Goal: Task Accomplishment & Management: Manage account settings

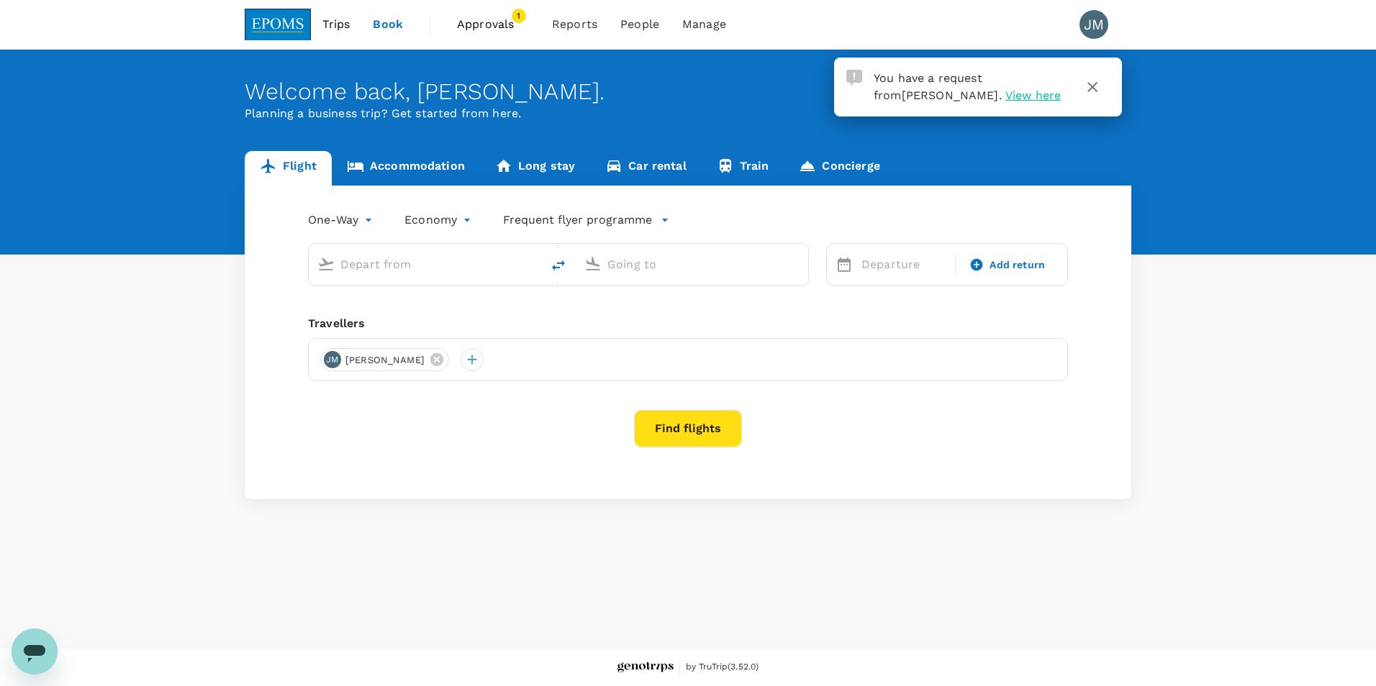
click at [1005, 94] on span "View here" at bounding box center [1032, 95] width 55 height 14
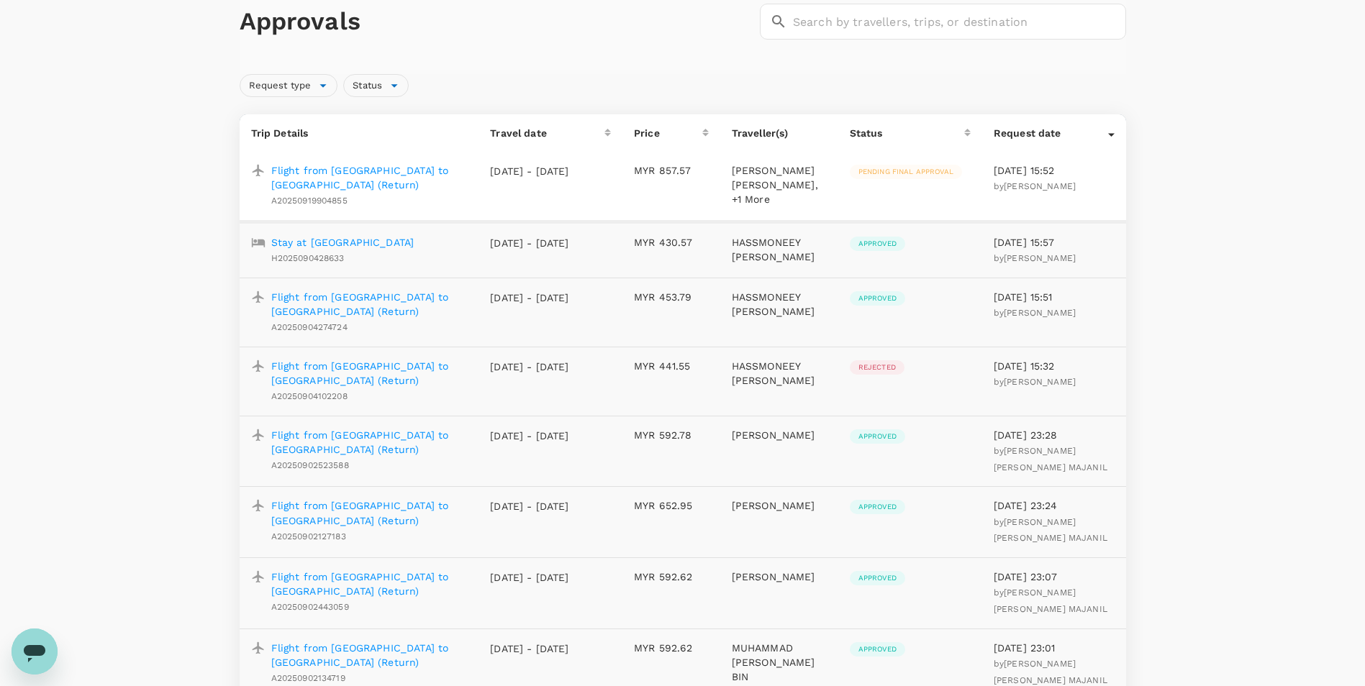
scroll to position [102, 0]
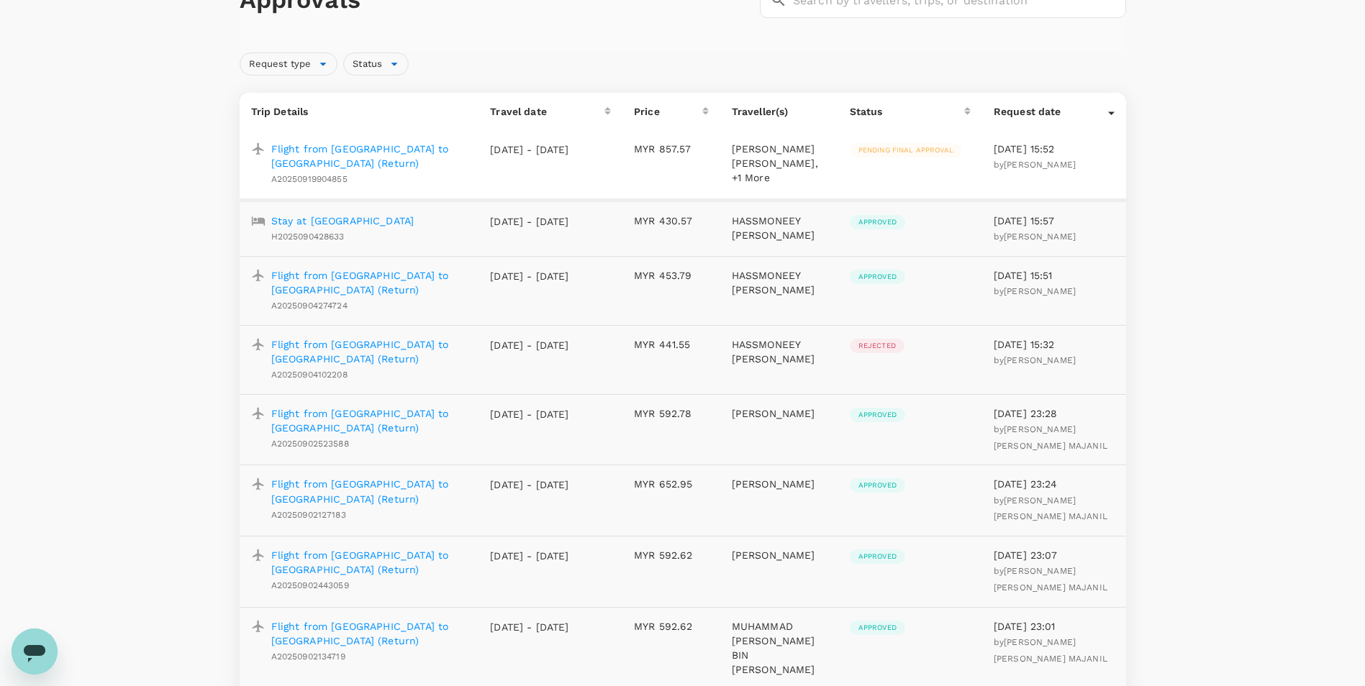
click at [361, 150] on p "Flight from [GEOGRAPHIC_DATA] to [GEOGRAPHIC_DATA] (Return)" at bounding box center [369, 156] width 196 height 29
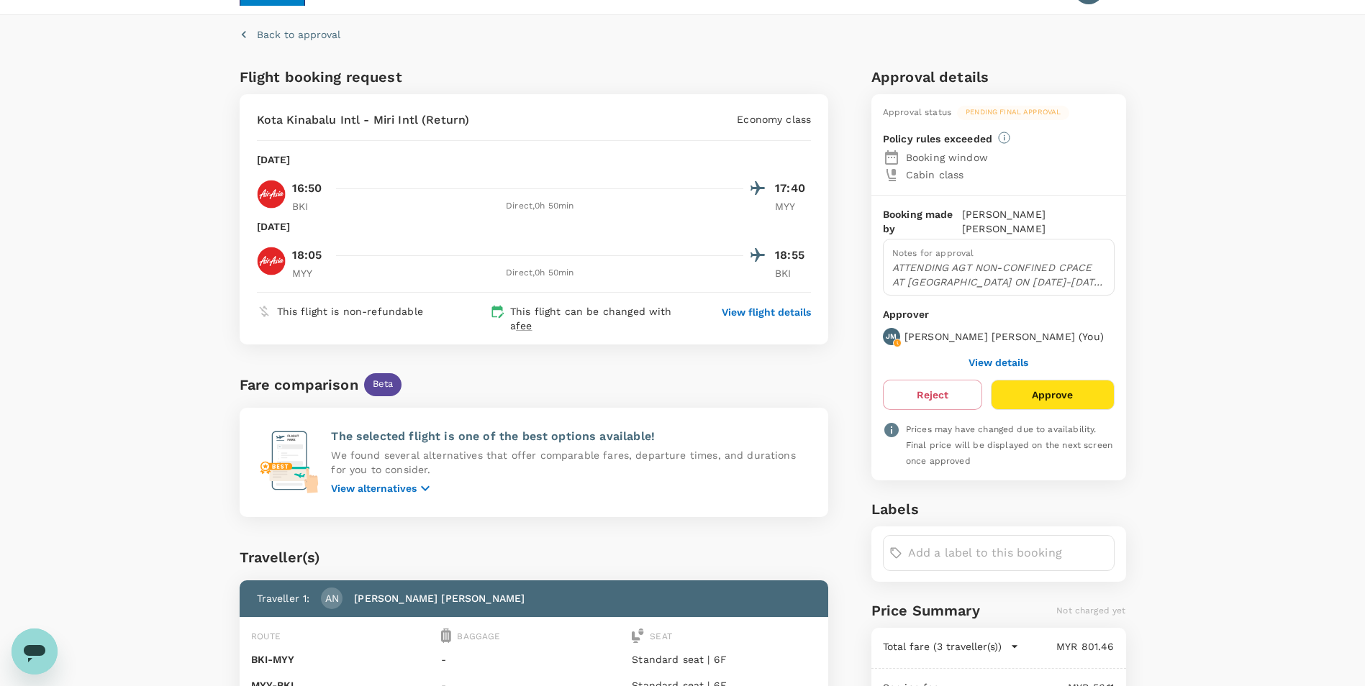
scroll to position [34, 0]
click at [991, 358] on button "View details" at bounding box center [998, 364] width 60 height 12
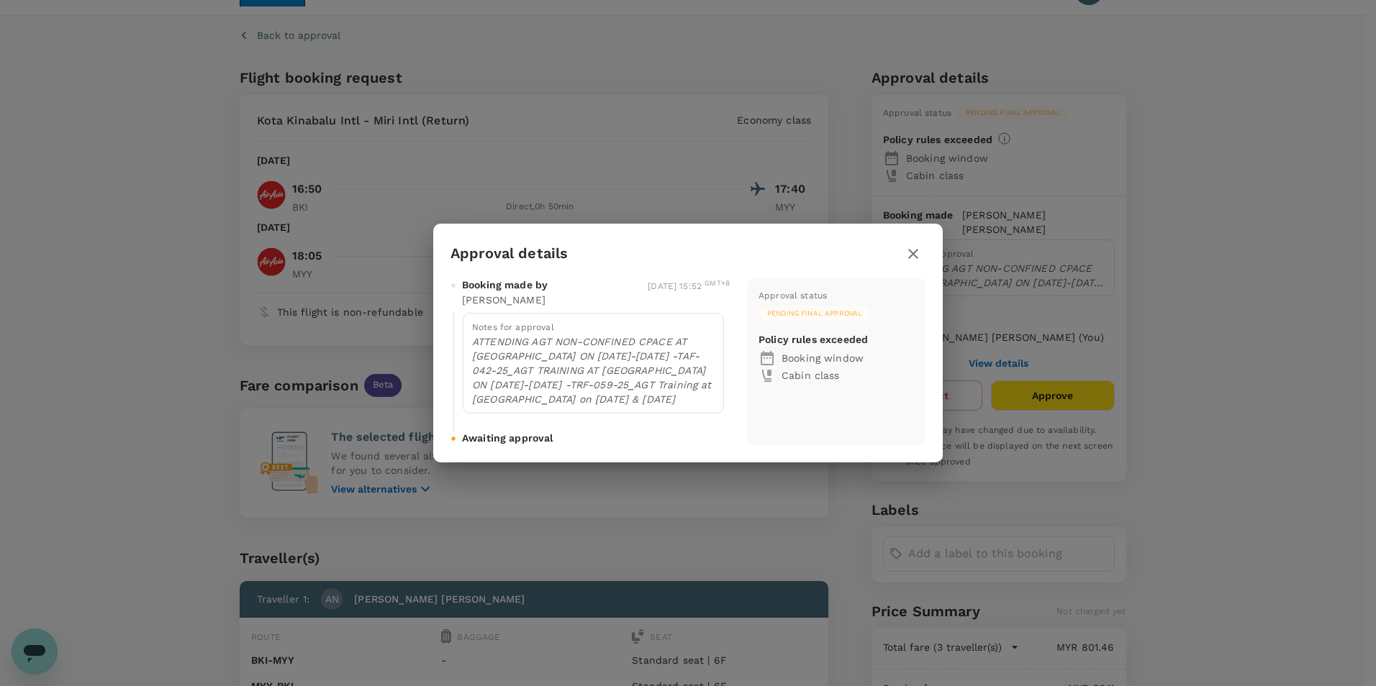
click at [1204, 293] on div "Approval details Booking made by [PERSON_NAME] [DATE] 15:52 GMT+8 Notes for app…" at bounding box center [688, 343] width 1376 height 686
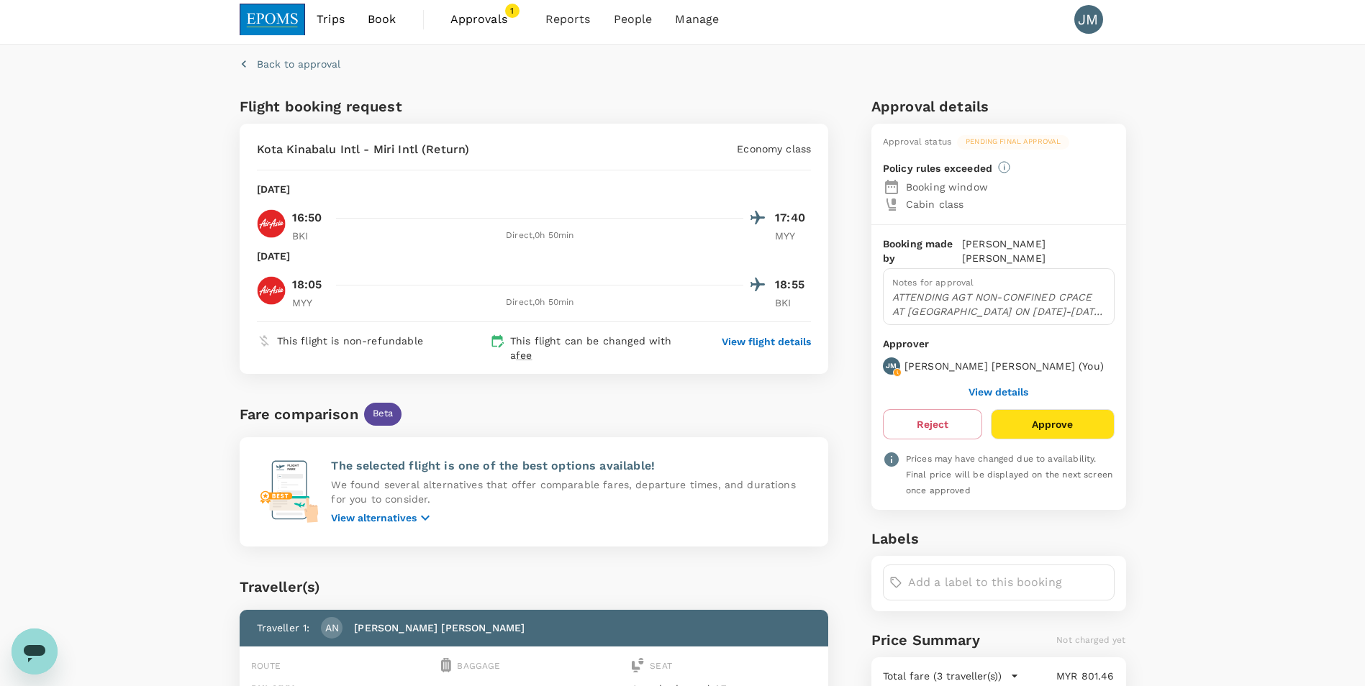
scroll to position [0, 0]
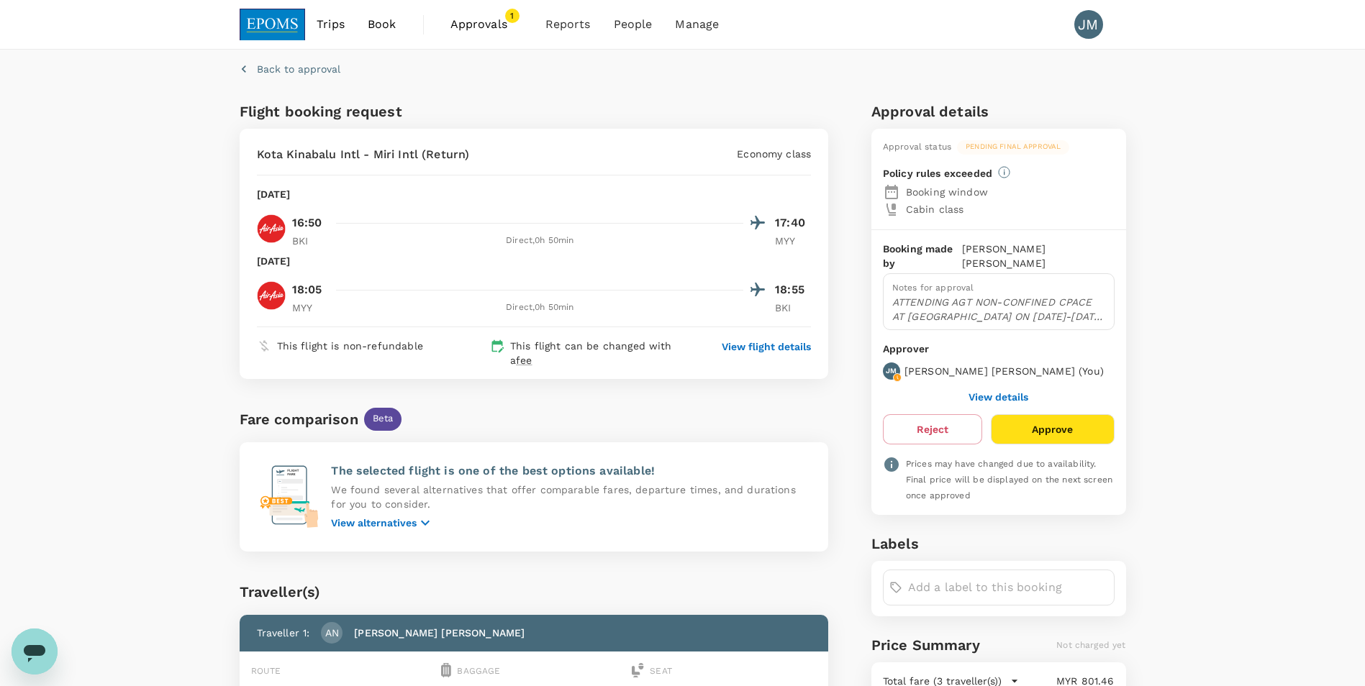
click at [1097, 305] on p "ATTENDING AGT NON-CONFINED CPACE AT SMTC MIRI ON 23-24 SEPT. -TAF-042-25_AGT TR…" at bounding box center [998, 309] width 213 height 29
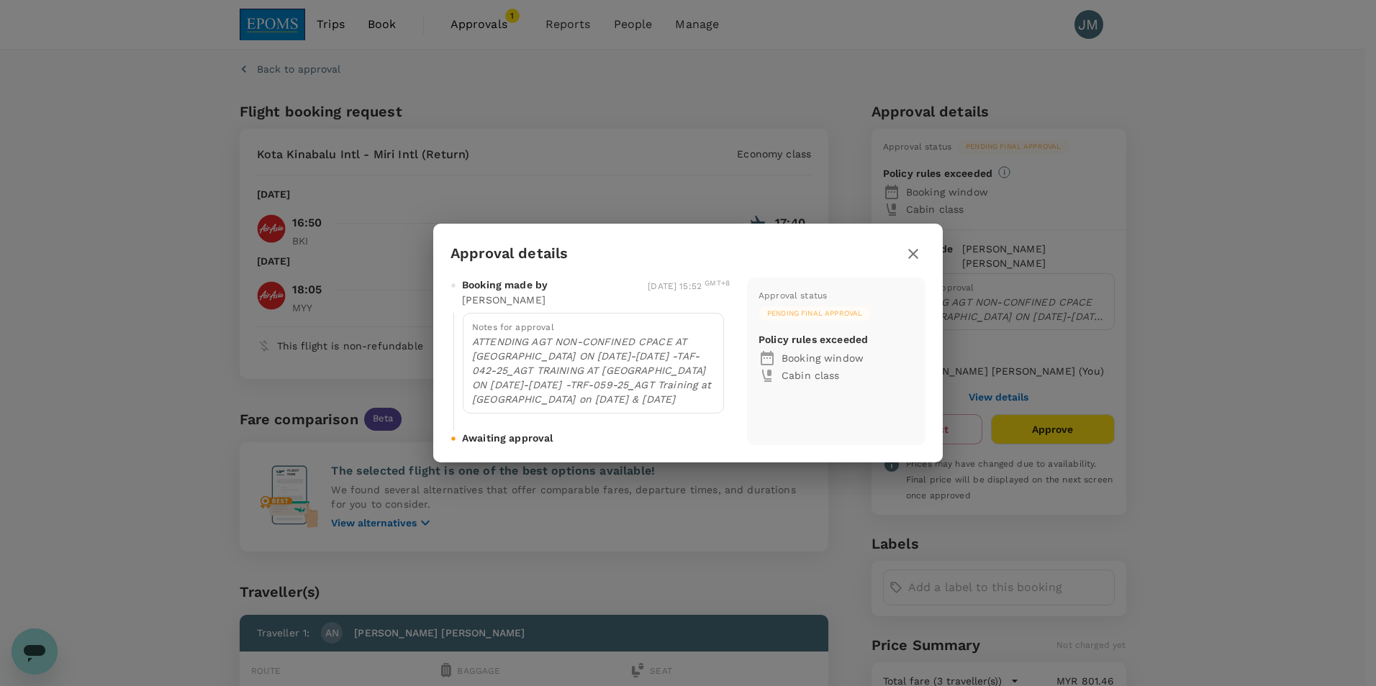
click at [914, 256] on icon "button" at bounding box center [913, 254] width 10 height 10
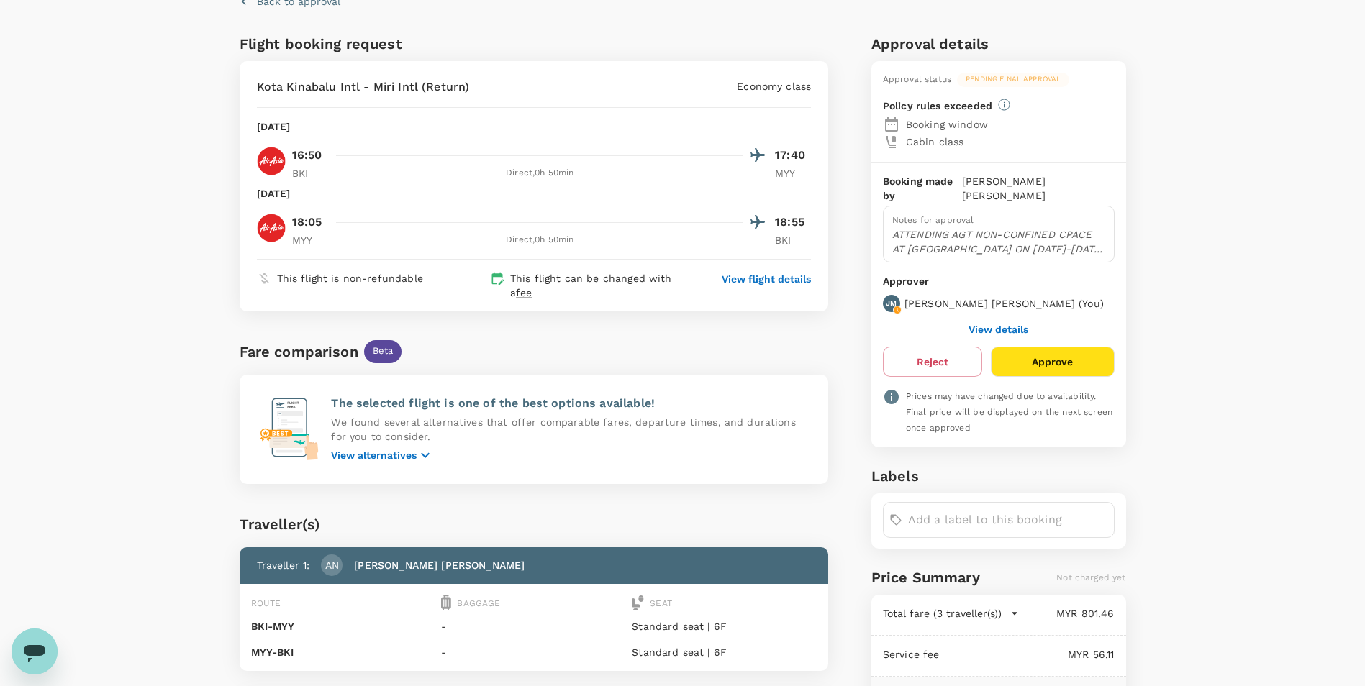
scroll to position [73, 0]
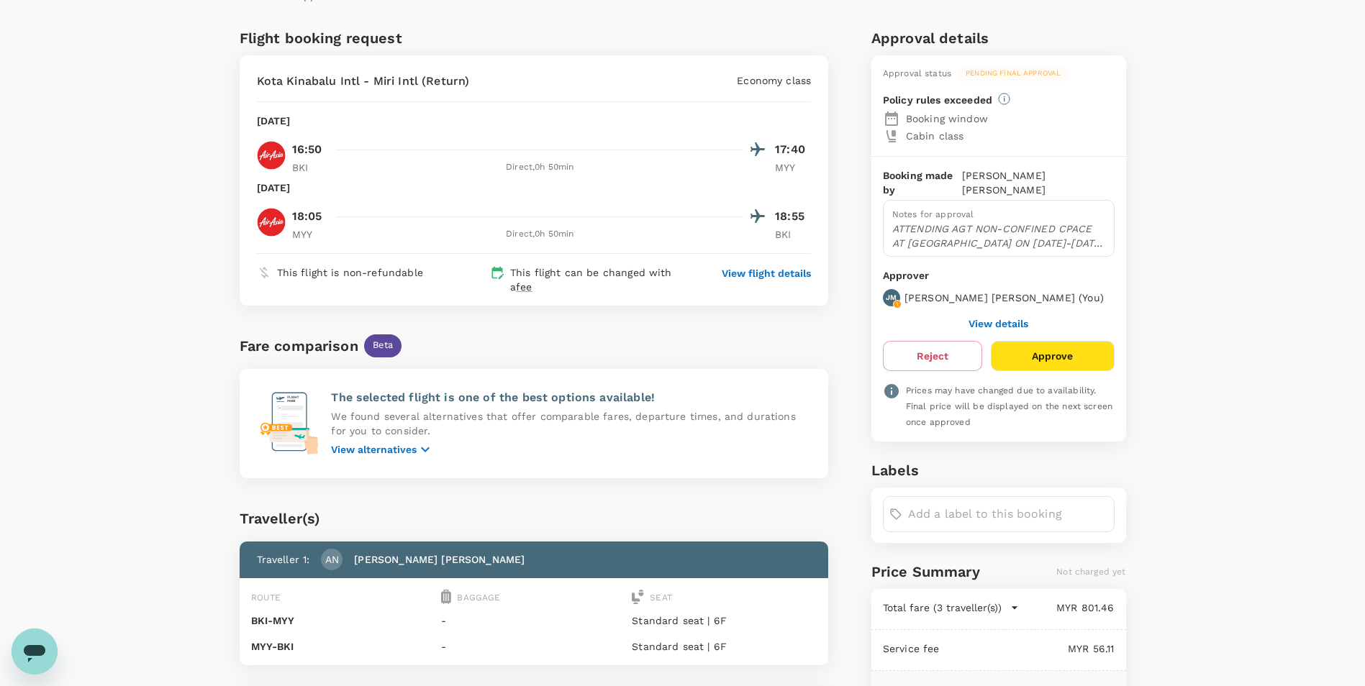
click at [1002, 318] on button "View details" at bounding box center [998, 324] width 60 height 12
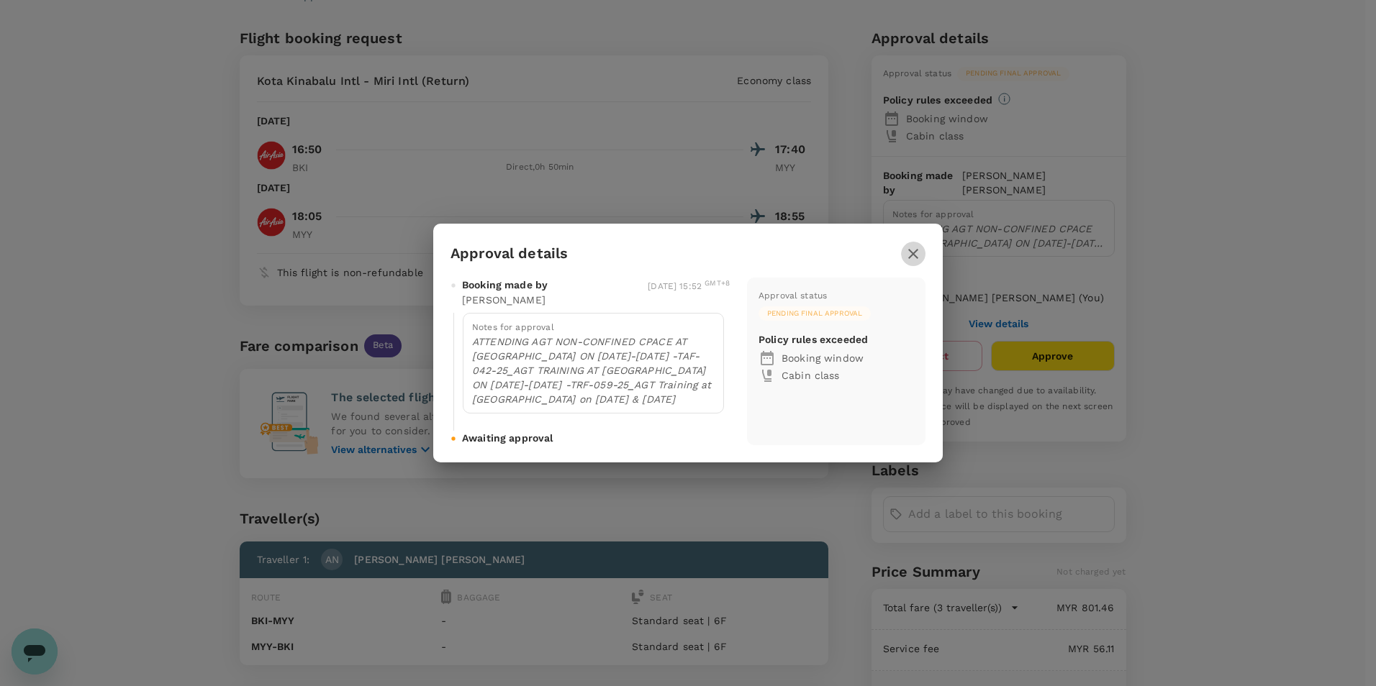
click at [903, 250] on button "button" at bounding box center [913, 254] width 24 height 24
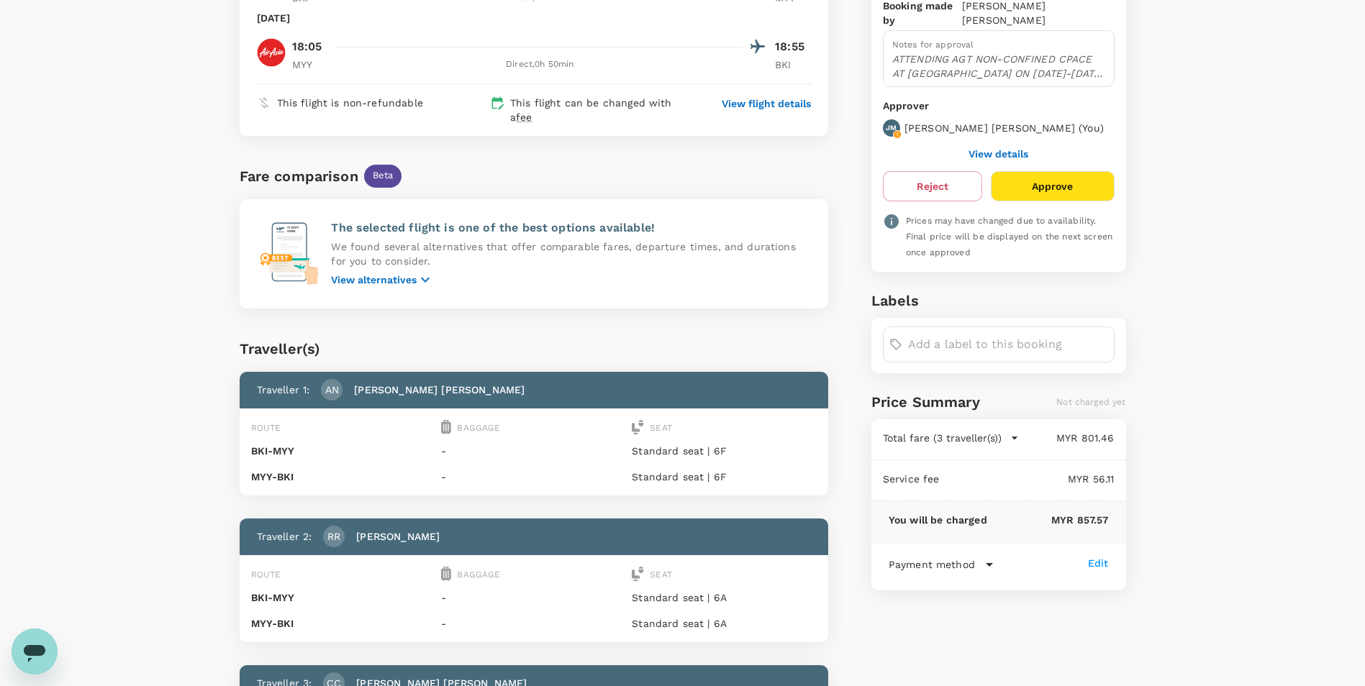
scroll to position [224, 0]
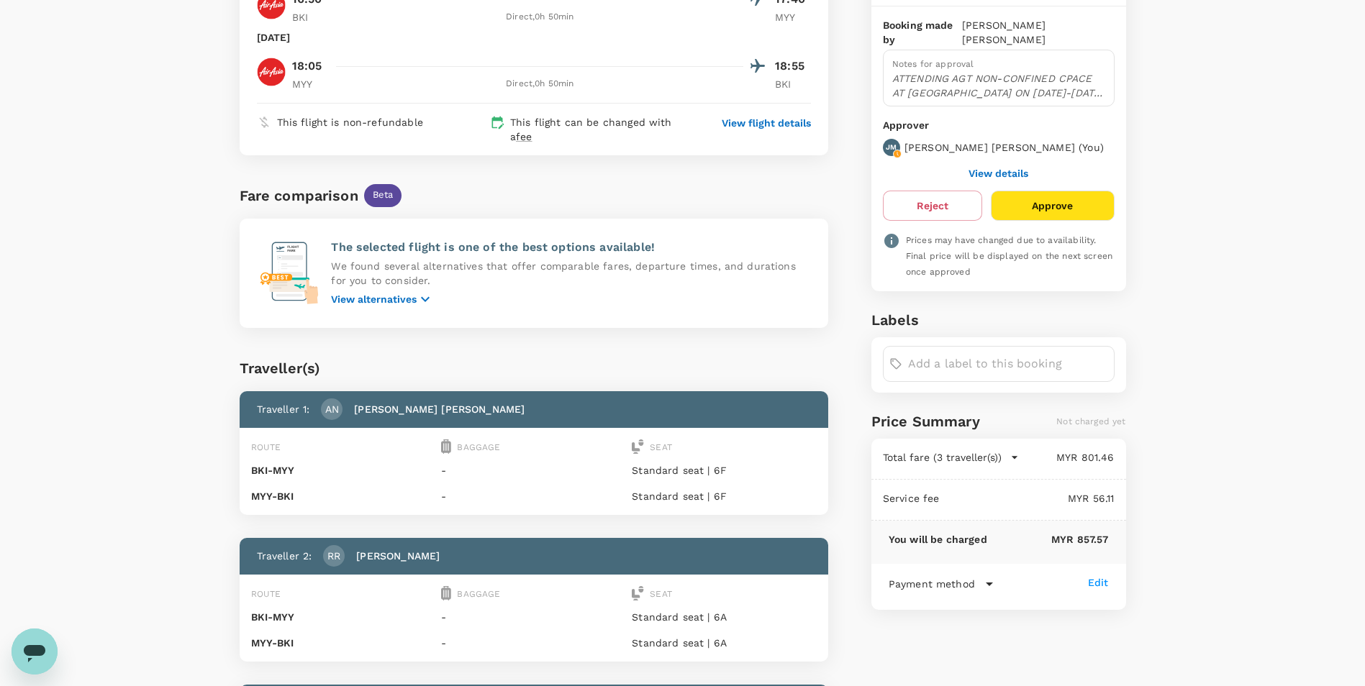
click at [1052, 193] on button "Approve" at bounding box center [1052, 206] width 123 height 30
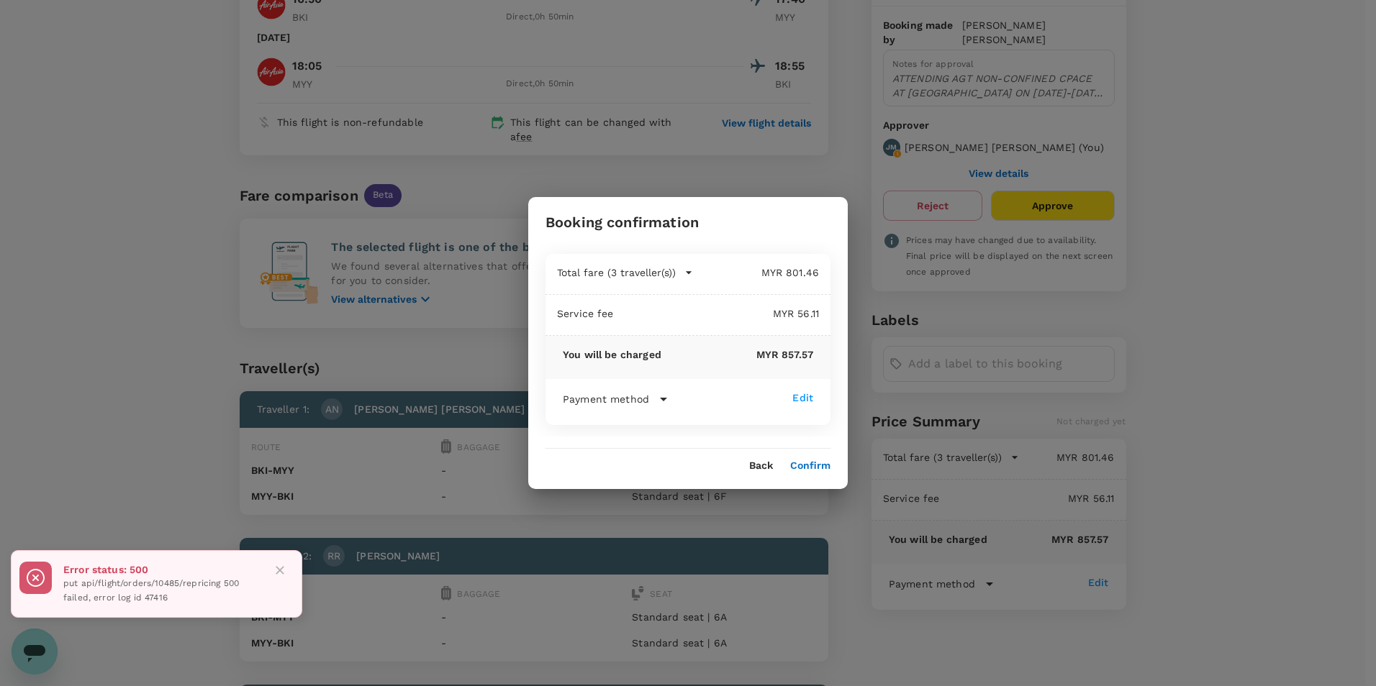
click at [281, 571] on icon "Close" at bounding box center [280, 570] width 9 height 9
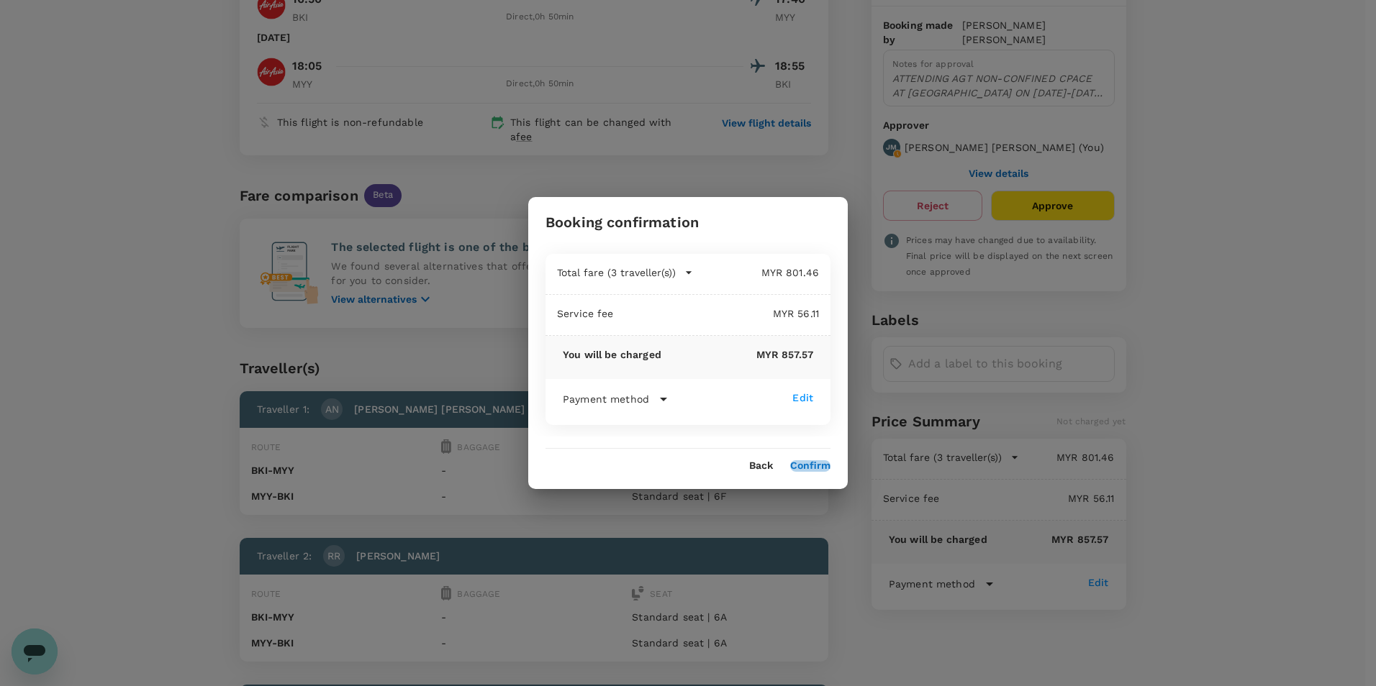
click at [804, 463] on button "Confirm" at bounding box center [810, 466] width 40 height 12
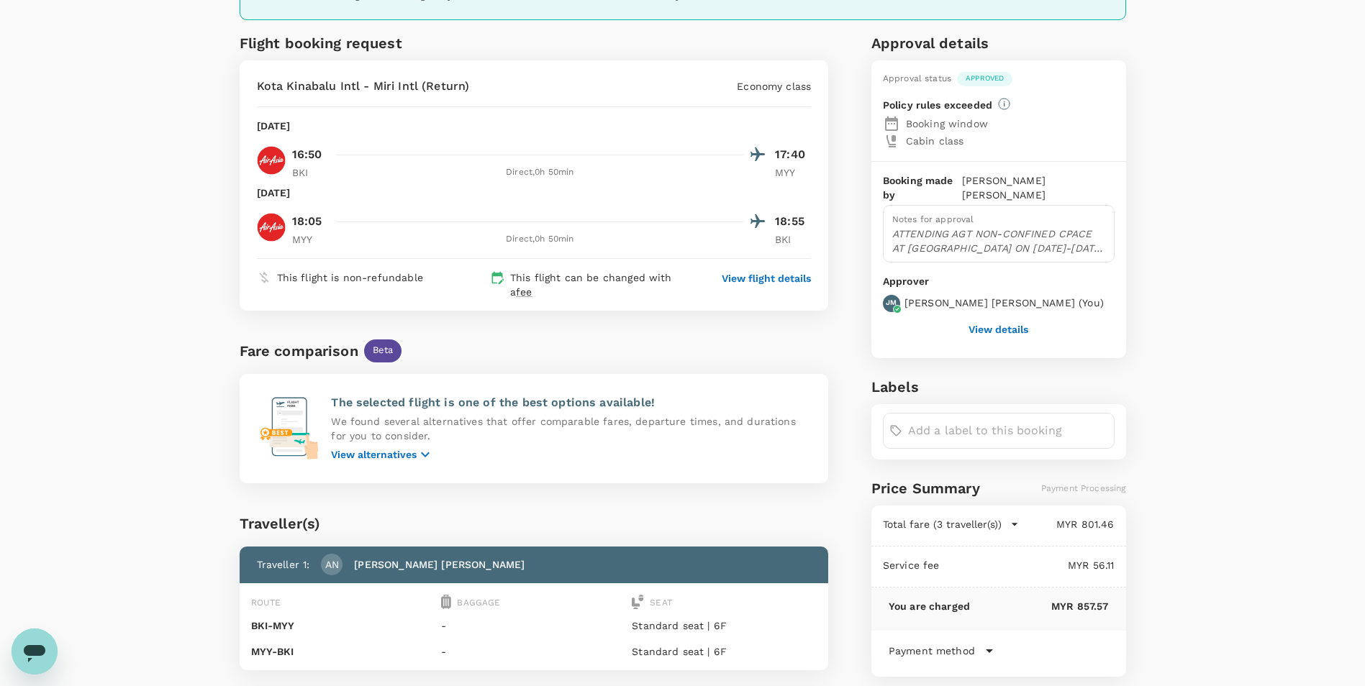
scroll to position [0, 0]
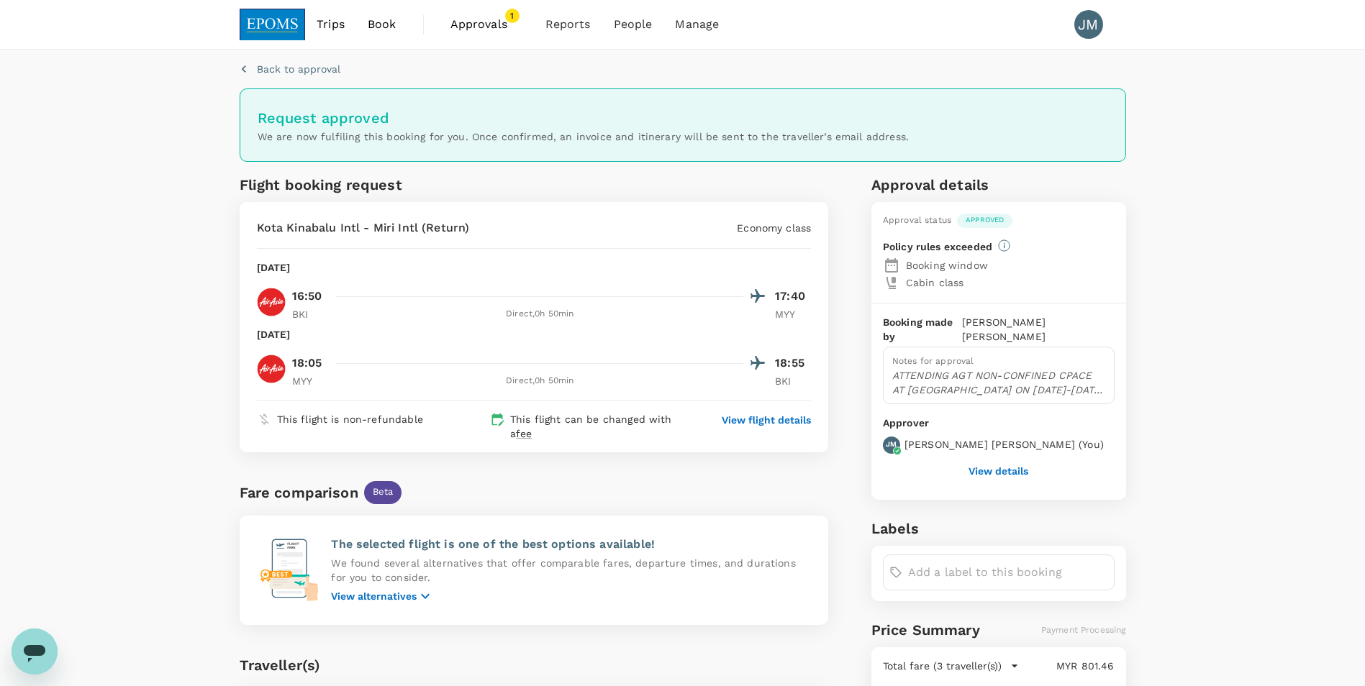
click at [512, 14] on span "1" at bounding box center [512, 16] width 14 height 14
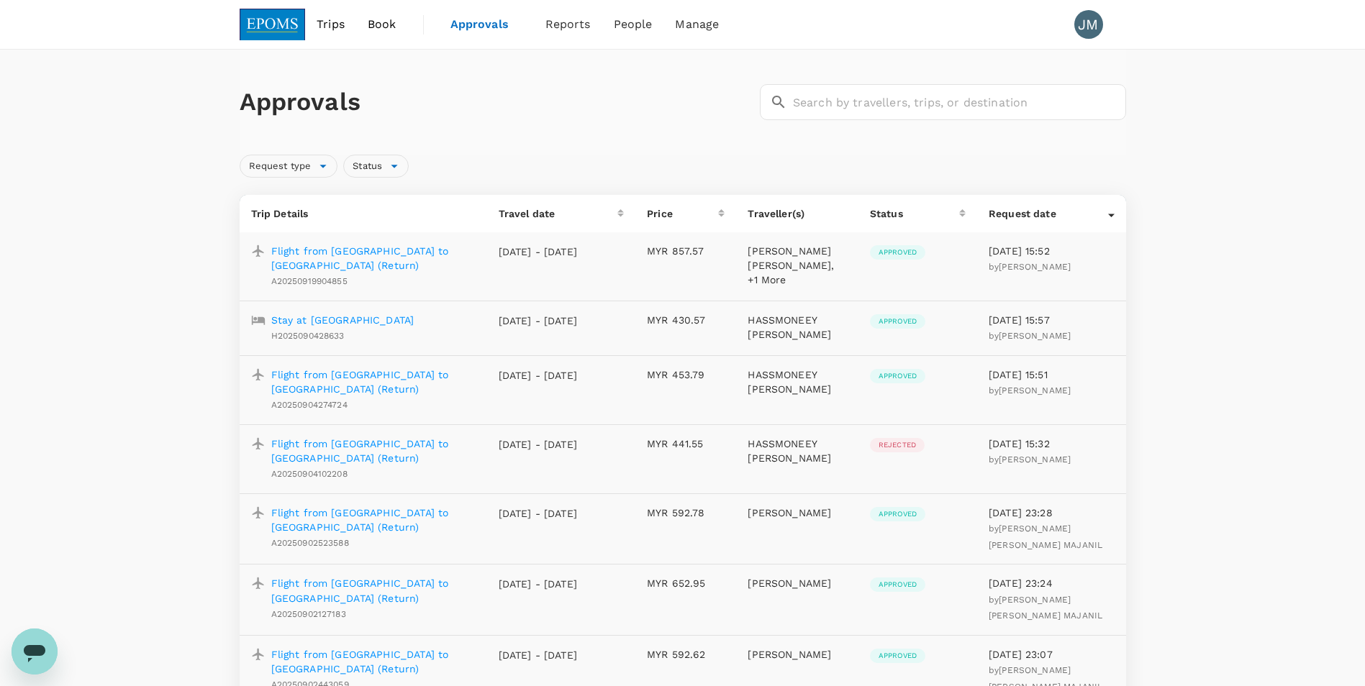
click at [280, 24] on img at bounding box center [273, 25] width 66 height 32
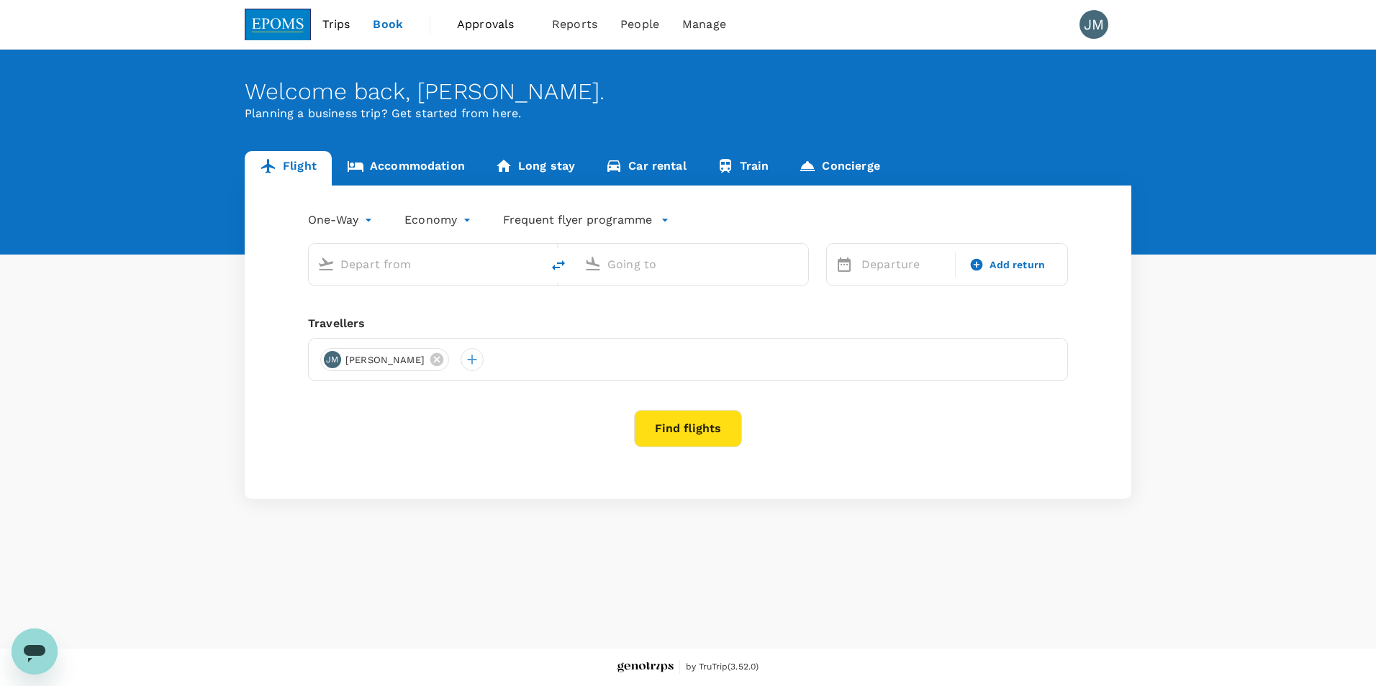
click at [1257, 391] on div "Flight Accommodation Long stay Car rental Train Concierge One-Way oneway Econom…" at bounding box center [688, 325] width 1376 height 348
click at [1232, 417] on div "Flight Accommodation Long stay Car rental Train Concierge One-Way oneway Econom…" at bounding box center [688, 325] width 1376 height 348
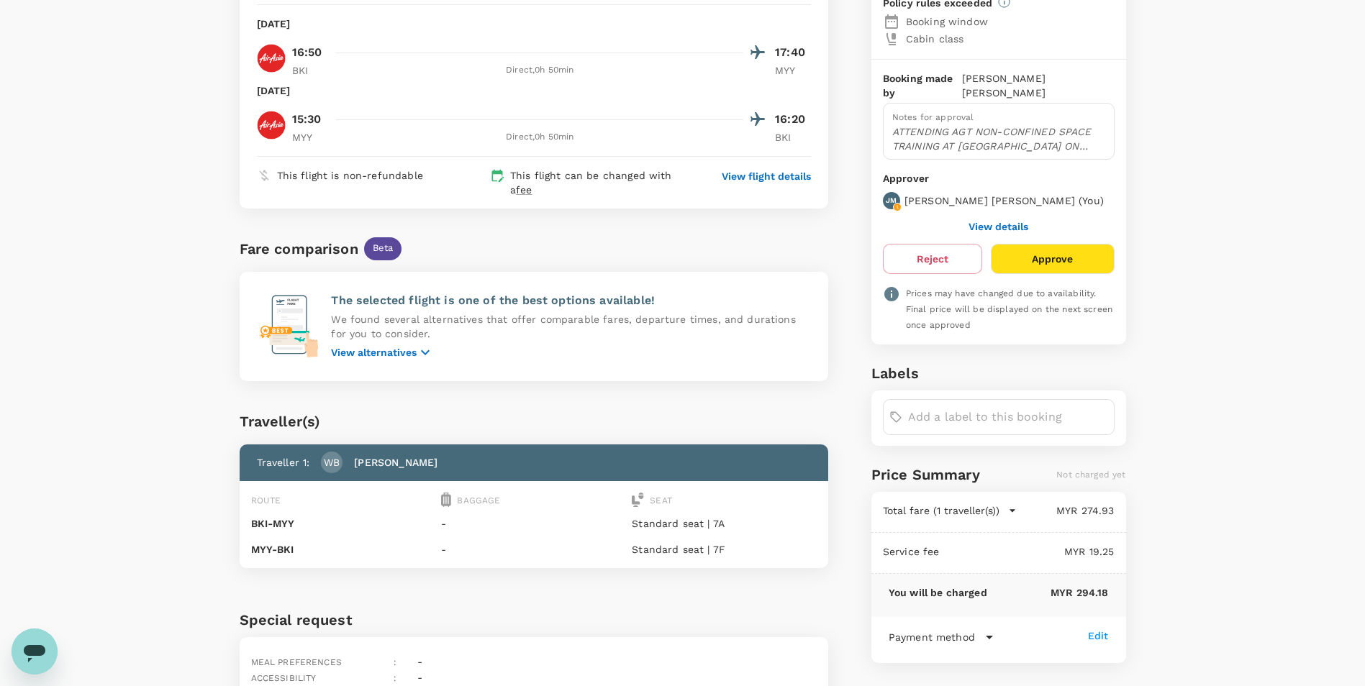
scroll to position [165, 0]
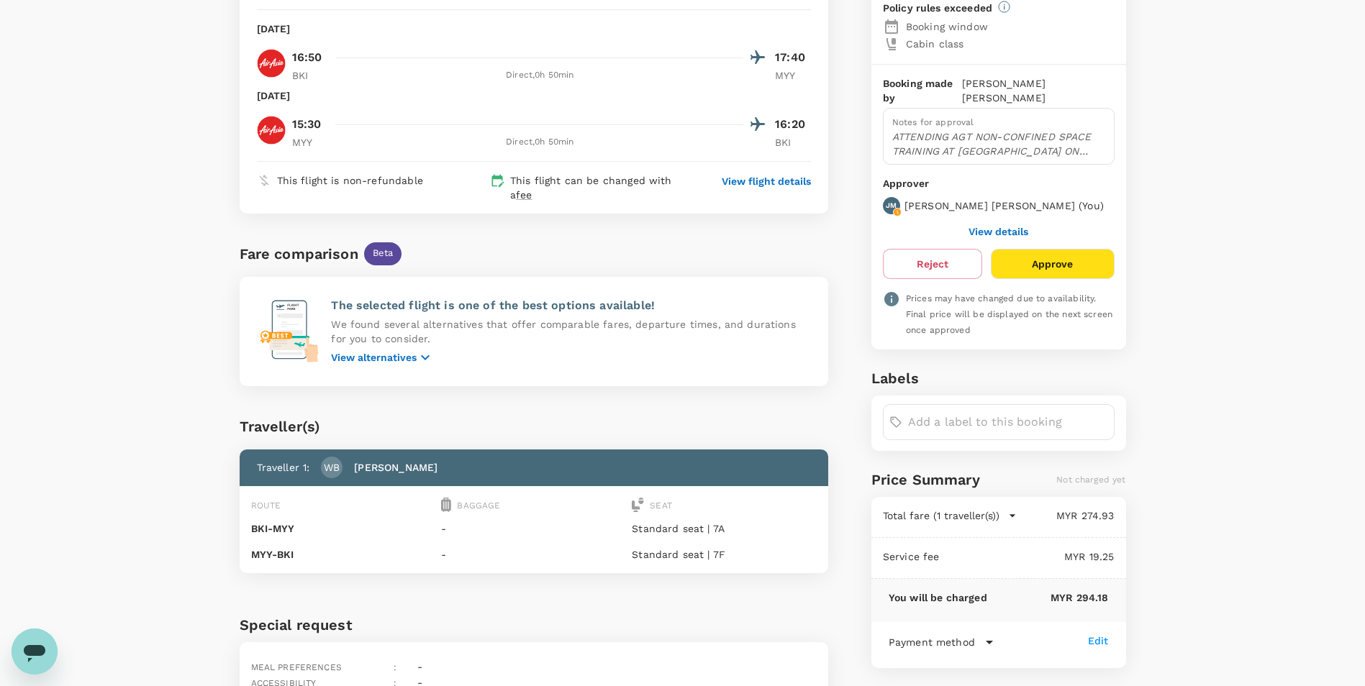
click at [1007, 226] on button "View details" at bounding box center [998, 232] width 60 height 12
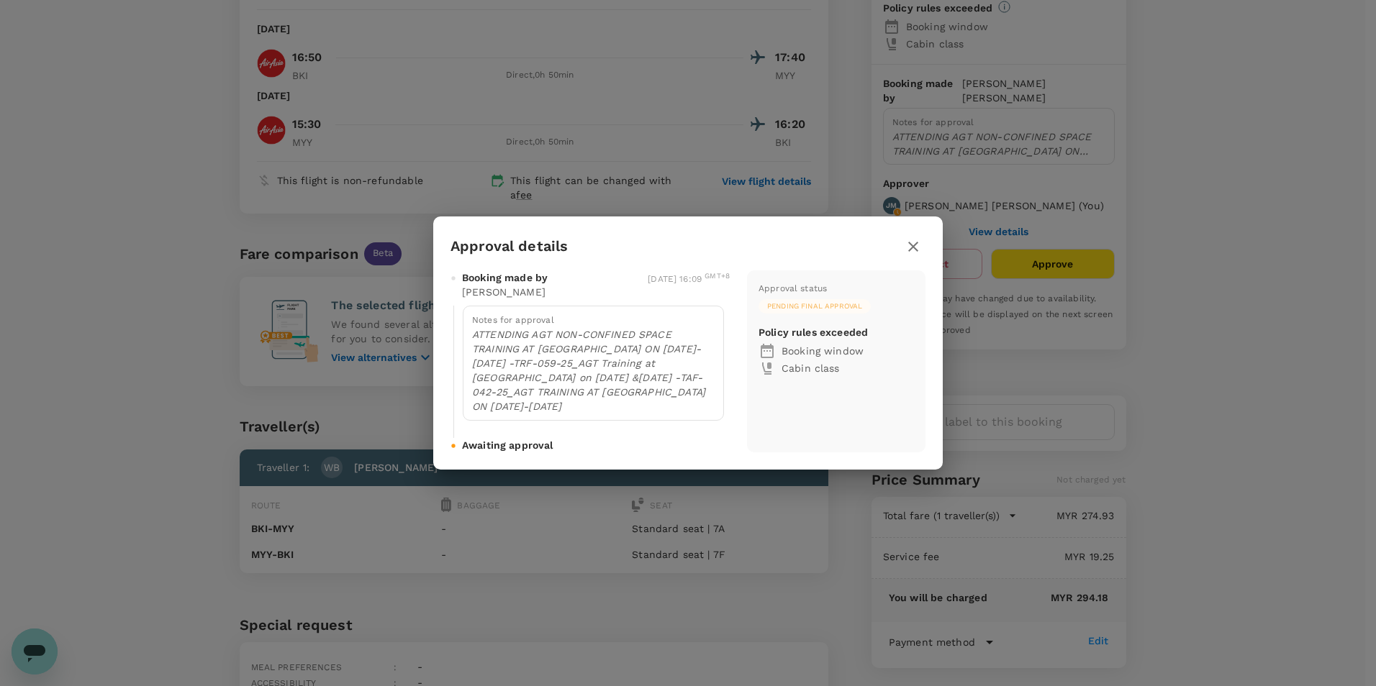
click at [1238, 296] on div "Approval details Booking made by IRENE BINTI AGANG 19 Sep 2025, 16:09 GMT+8 Not…" at bounding box center [688, 343] width 1376 height 686
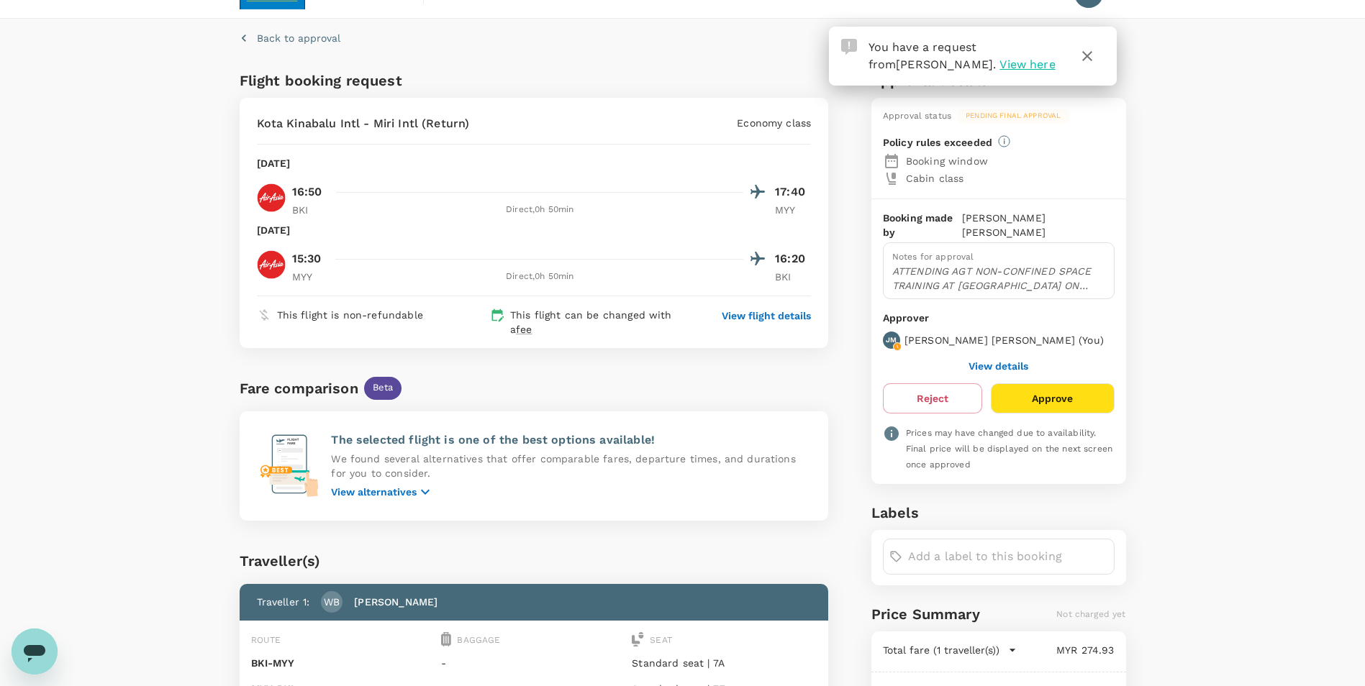
scroll to position [0, 0]
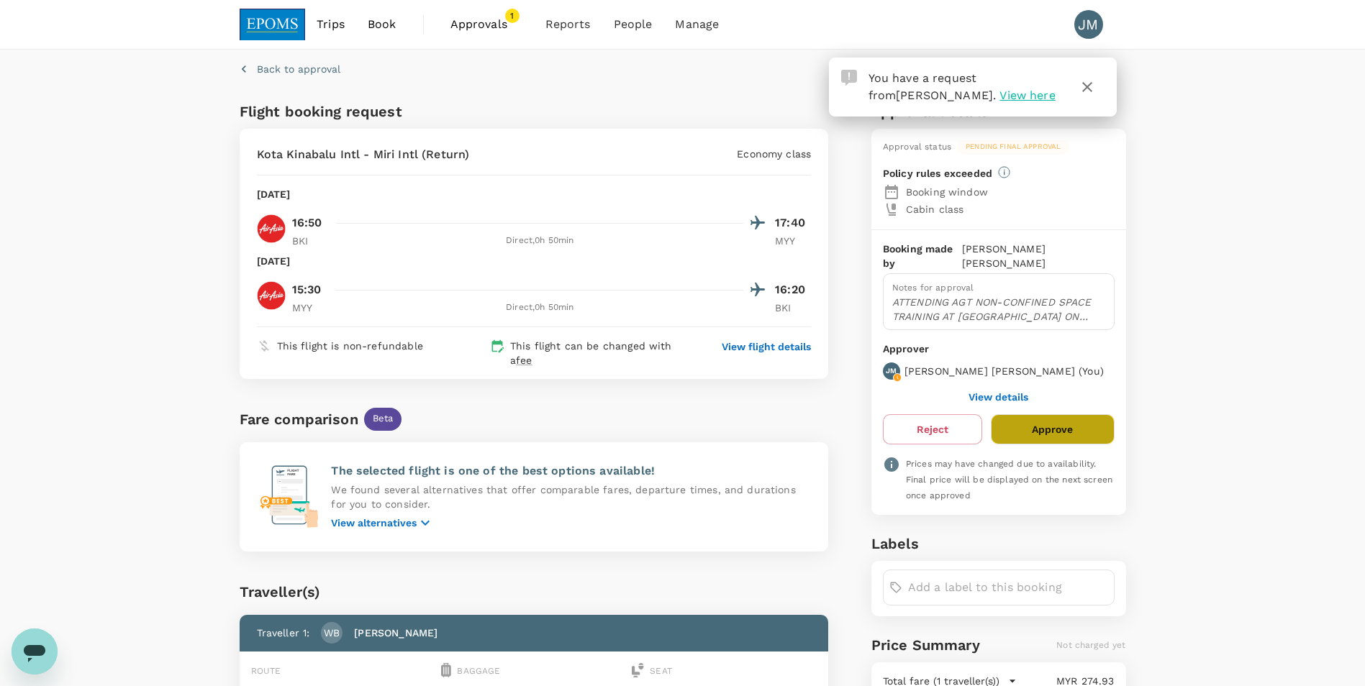
click at [1061, 414] on button "Approve" at bounding box center [1052, 429] width 123 height 30
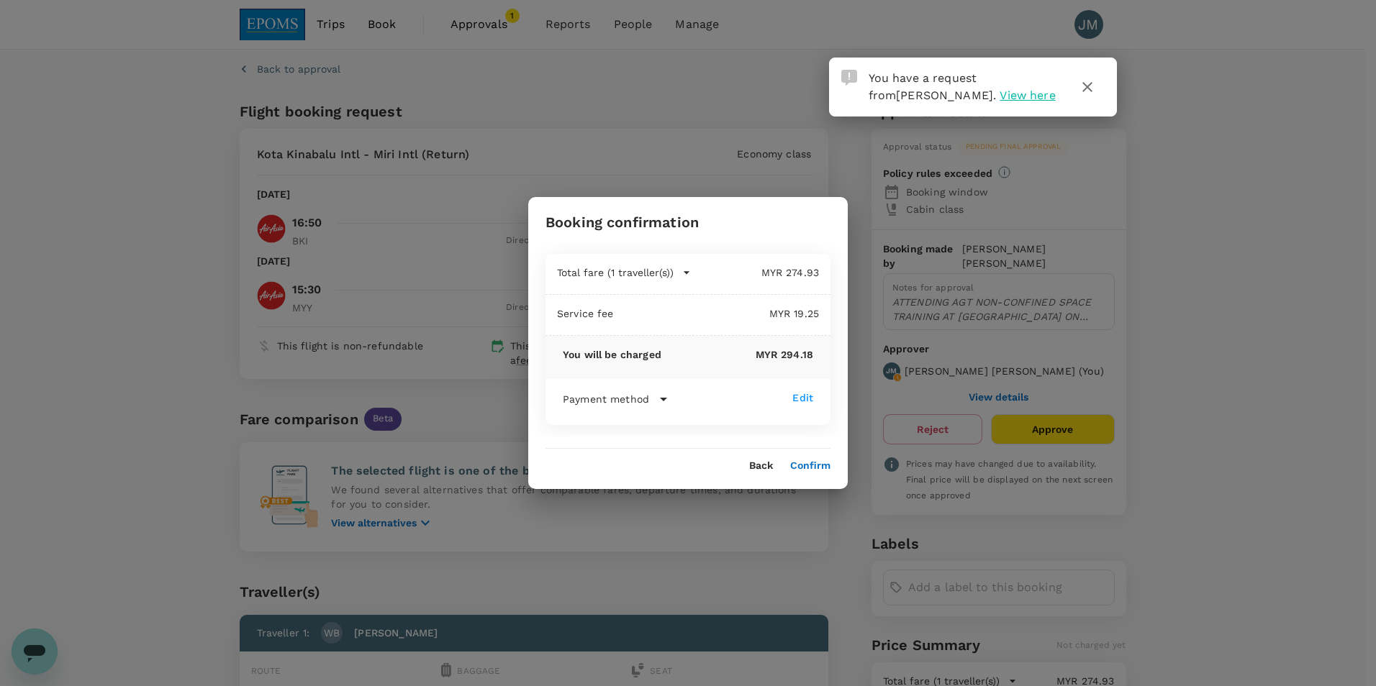
click at [810, 465] on button "Confirm" at bounding box center [810, 466] width 40 height 12
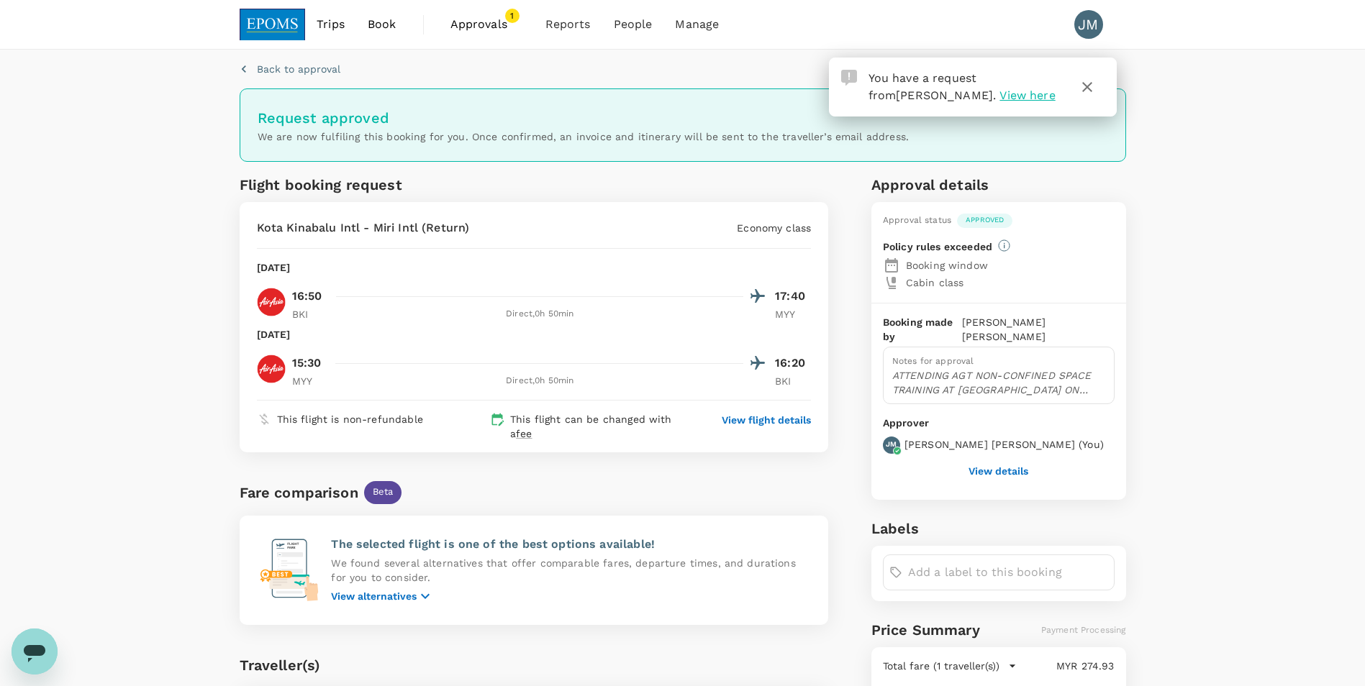
click at [999, 94] on span "View here" at bounding box center [1026, 95] width 55 height 14
